Goal: Task Accomplishment & Management: Manage account settings

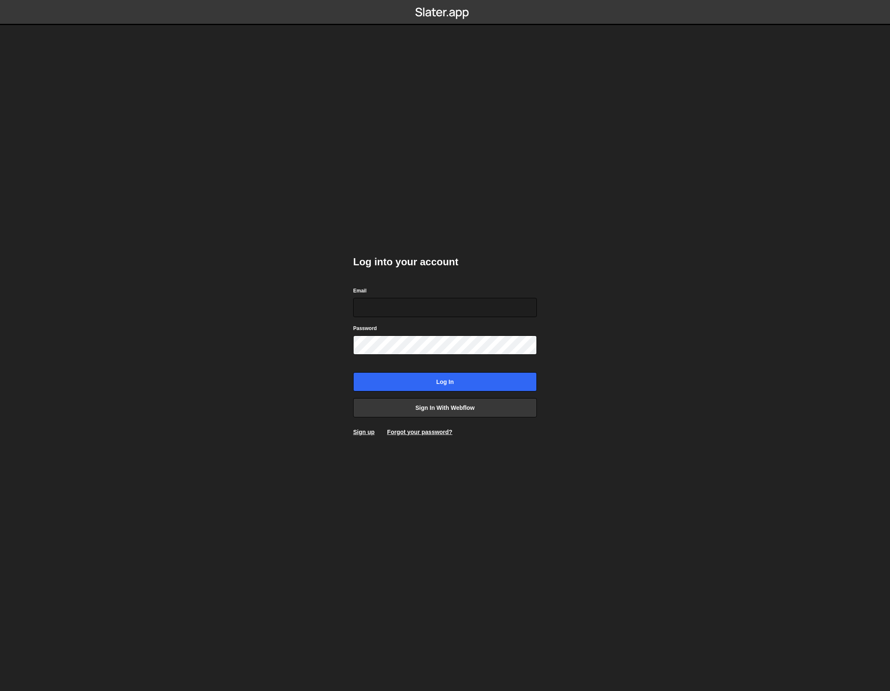
type input "[PERSON_NAME][EMAIL_ADDRESS][DOMAIN_NAME]"
click at [431, 382] on input "Log in" at bounding box center [445, 381] width 184 height 19
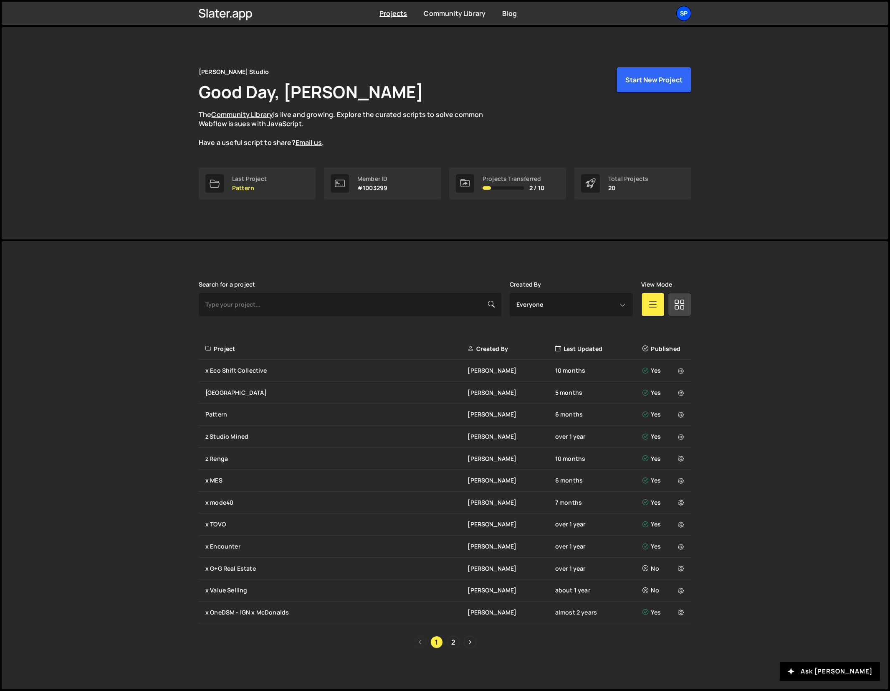
click at [679, 18] on div "Sp" at bounding box center [683, 13] width 15 height 15
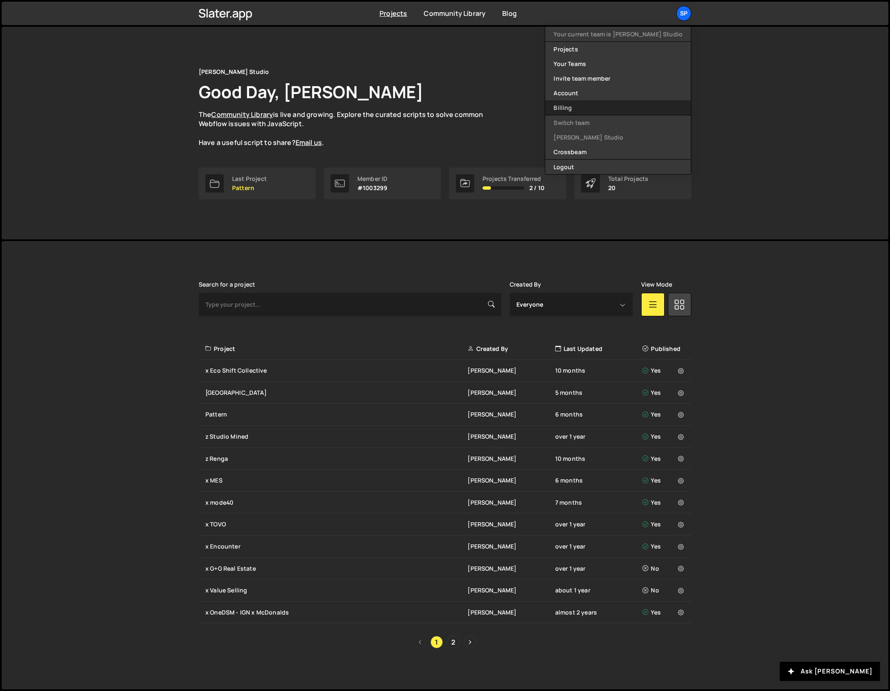
click at [606, 111] on link "Billing" at bounding box center [618, 107] width 146 height 15
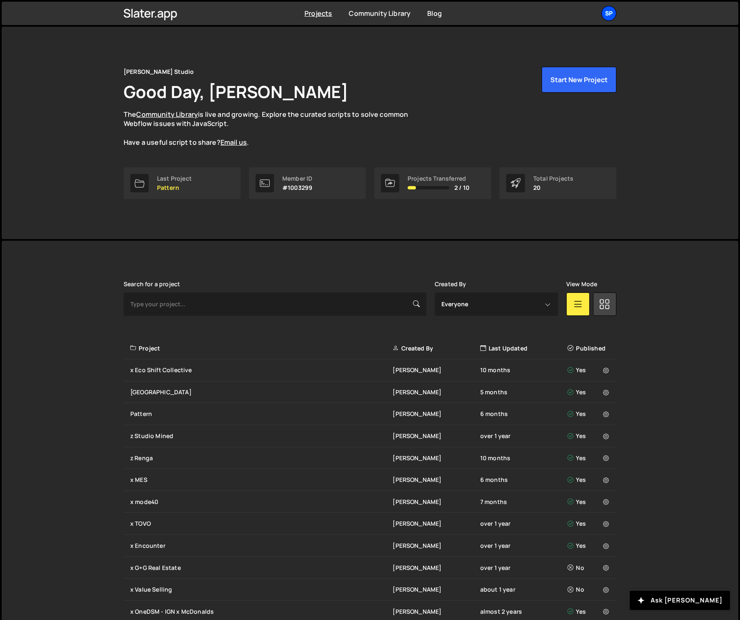
click at [613, 13] on div "Sp" at bounding box center [608, 13] width 15 height 15
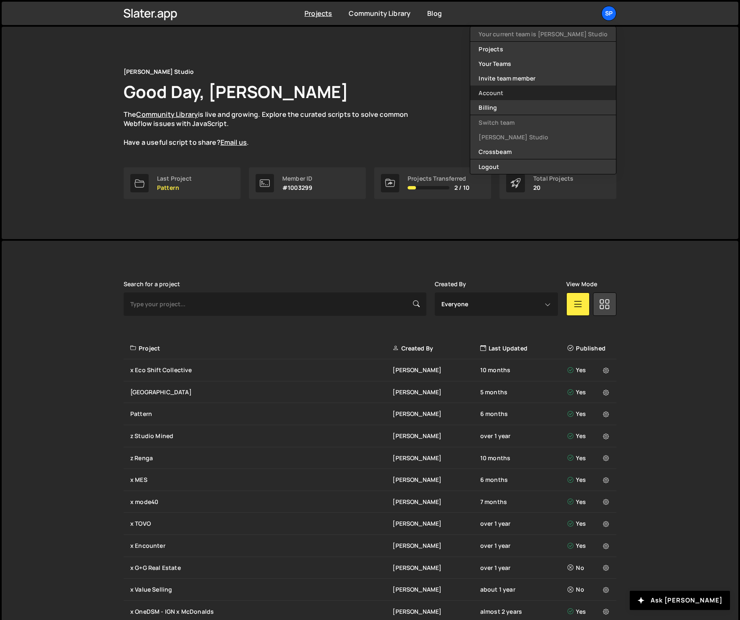
click at [546, 91] on link "Account" at bounding box center [543, 93] width 146 height 15
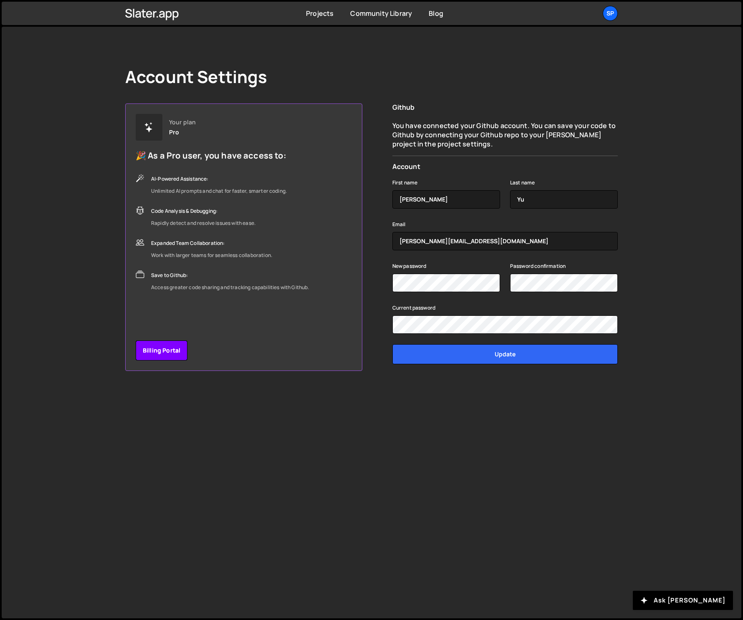
click at [170, 353] on link "Billing Portal" at bounding box center [162, 351] width 52 height 20
